Goal: Navigation & Orientation: Find specific page/section

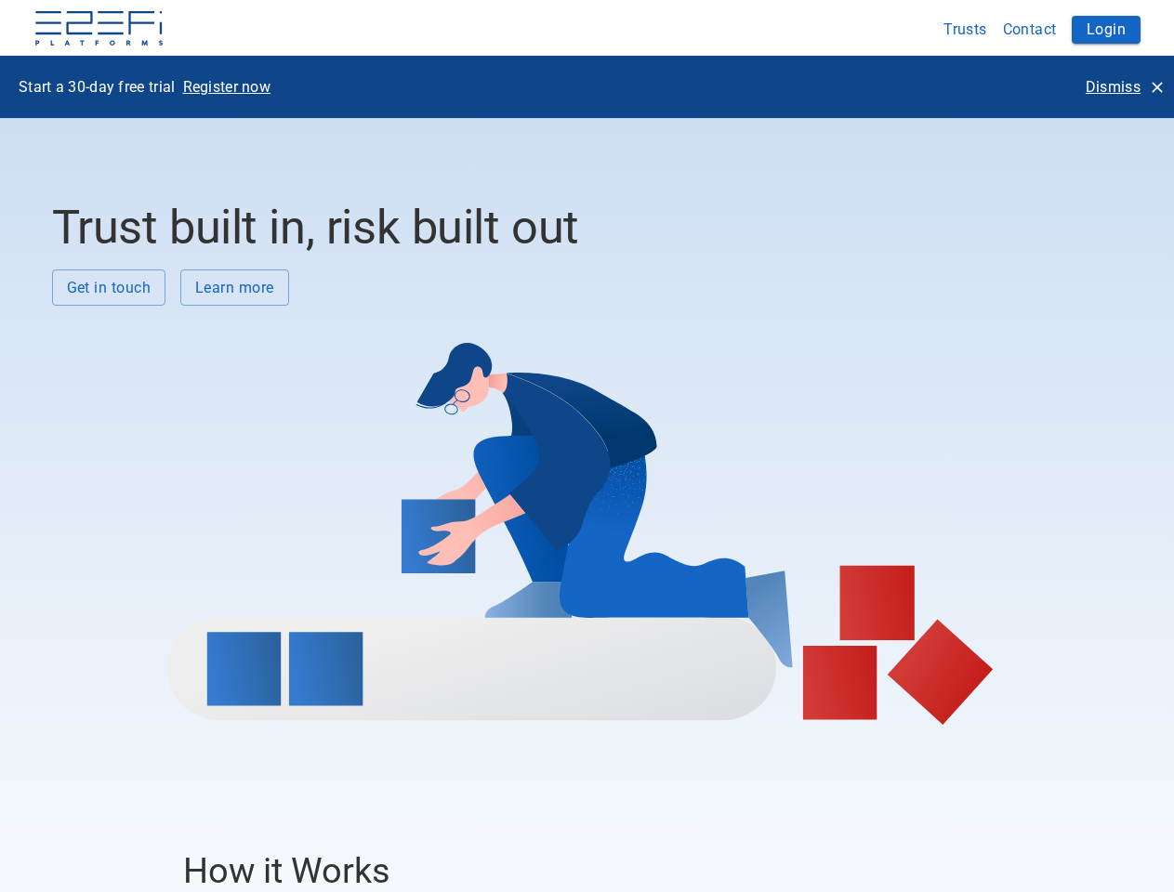
click at [586, 446] on div at bounding box center [580, 515] width 1056 height 419
click at [98, 30] on img at bounding box center [98, 29] width 131 height 37
click at [965, 29] on button "Trusts" at bounding box center [965, 29] width 59 height 36
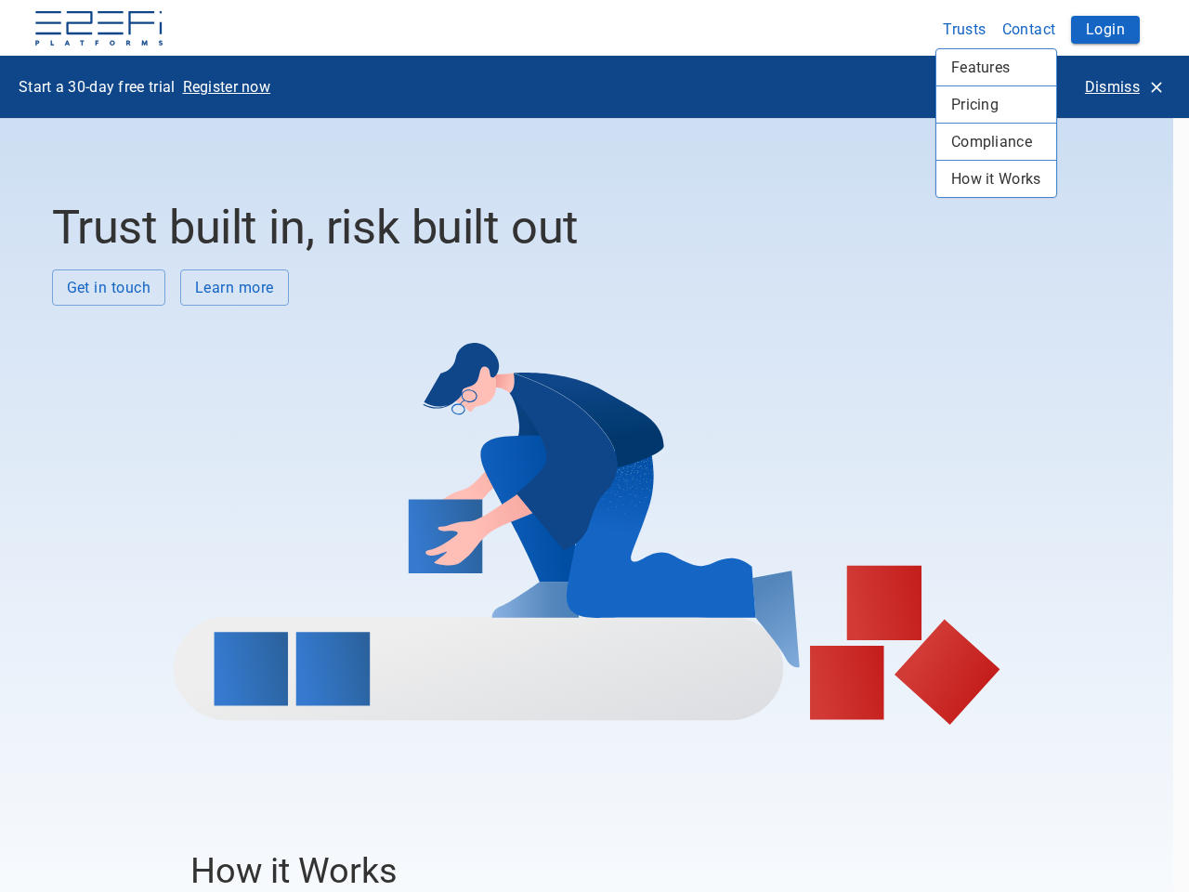
click at [1030, 29] on div at bounding box center [594, 446] width 1189 height 892
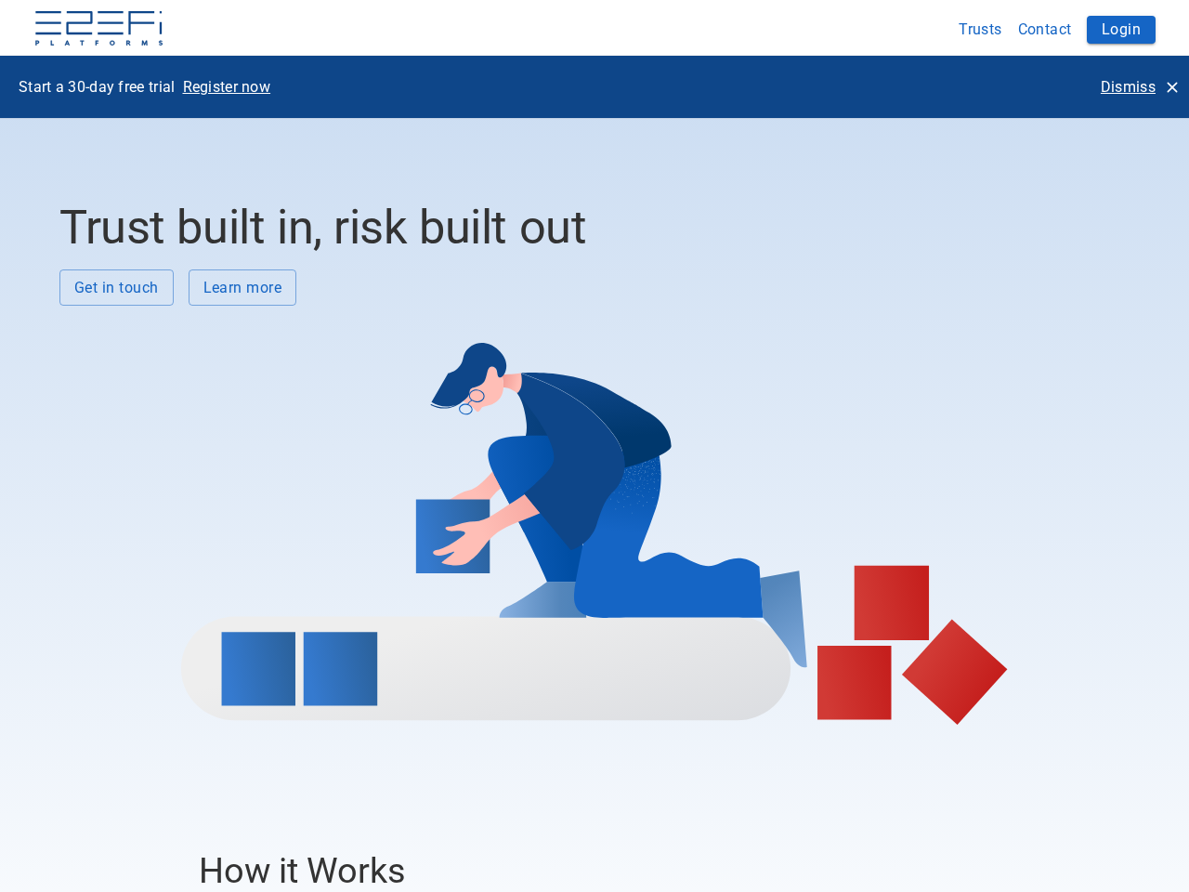
click at [1106, 30] on button "Login" at bounding box center [1121, 30] width 69 height 28
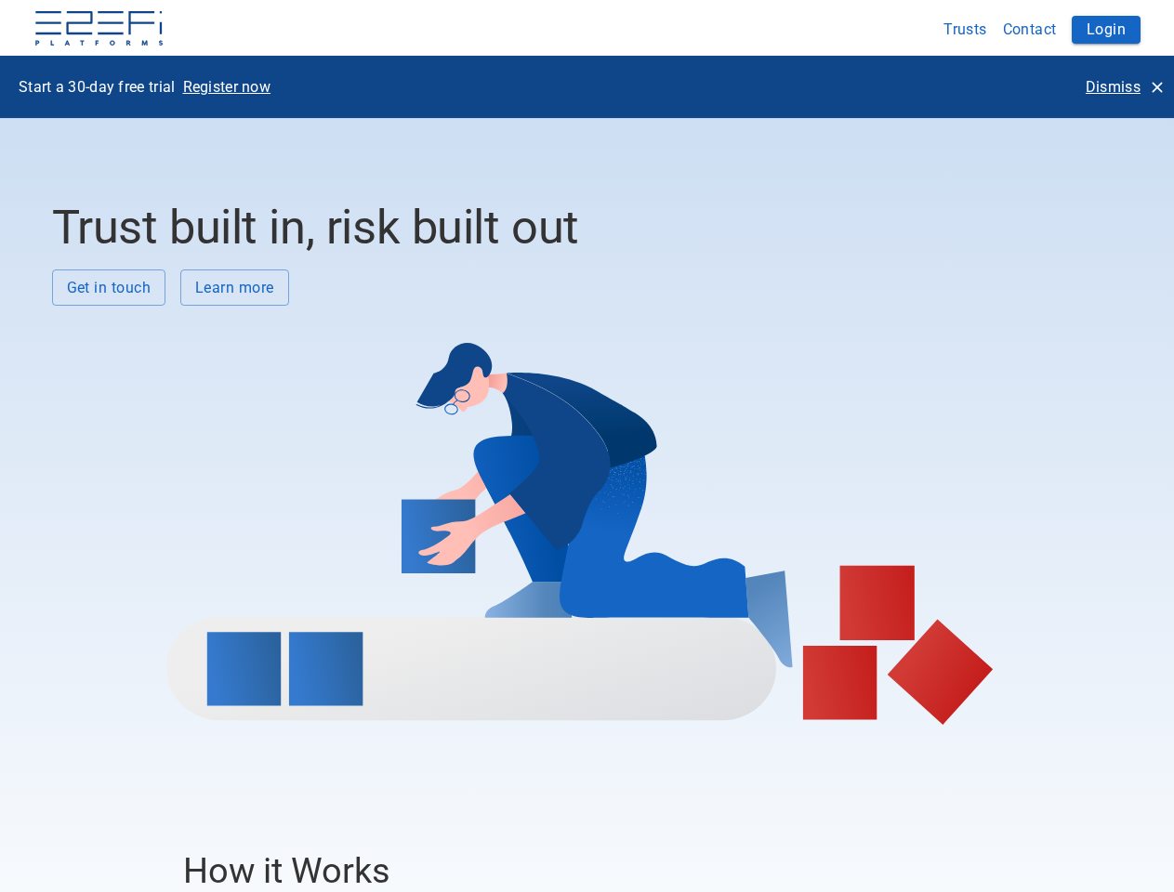
click at [227, 86] on p "Register now" at bounding box center [227, 86] width 88 height 21
click at [1123, 86] on p "Dismiss" at bounding box center [1112, 86] width 55 height 21
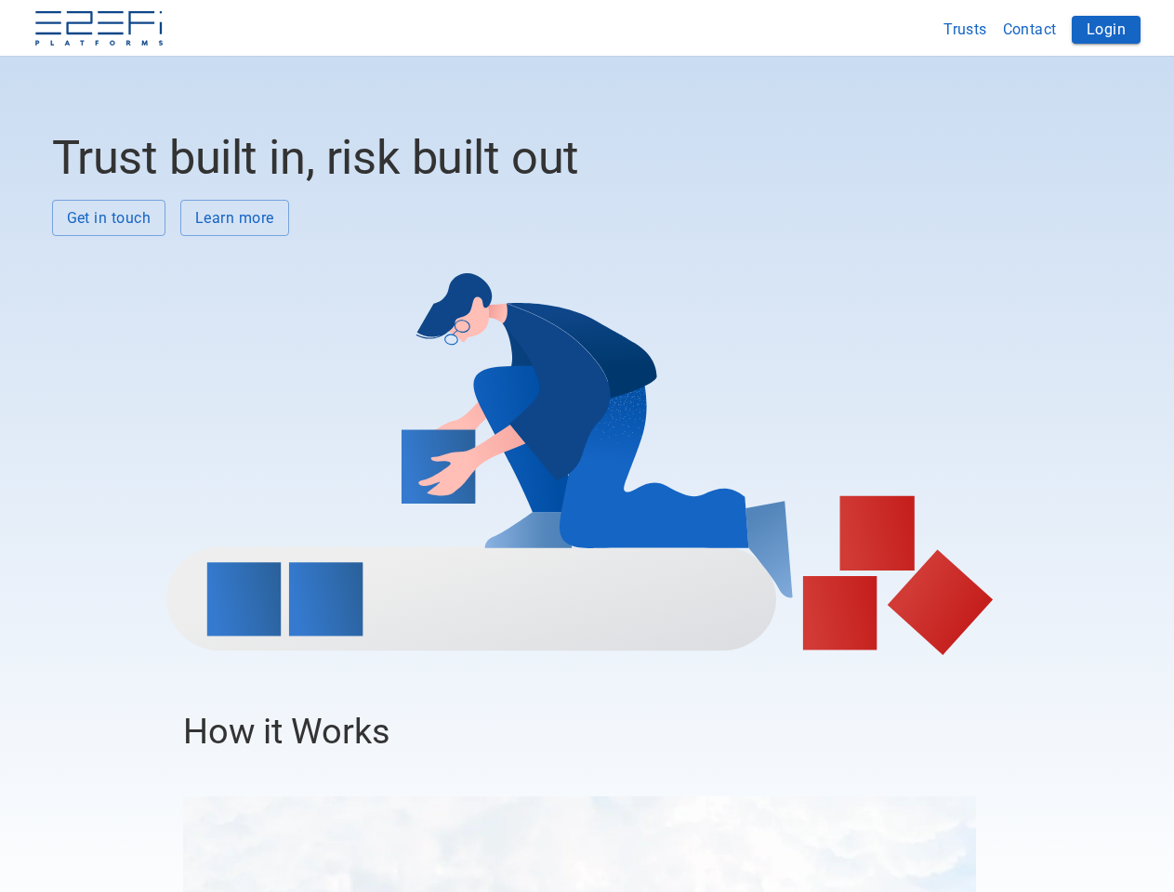
click at [109, 287] on div at bounding box center [580, 445] width 1056 height 419
click at [234, 287] on div at bounding box center [580, 445] width 1056 height 419
